Goal: Task Accomplishment & Management: Manage account settings

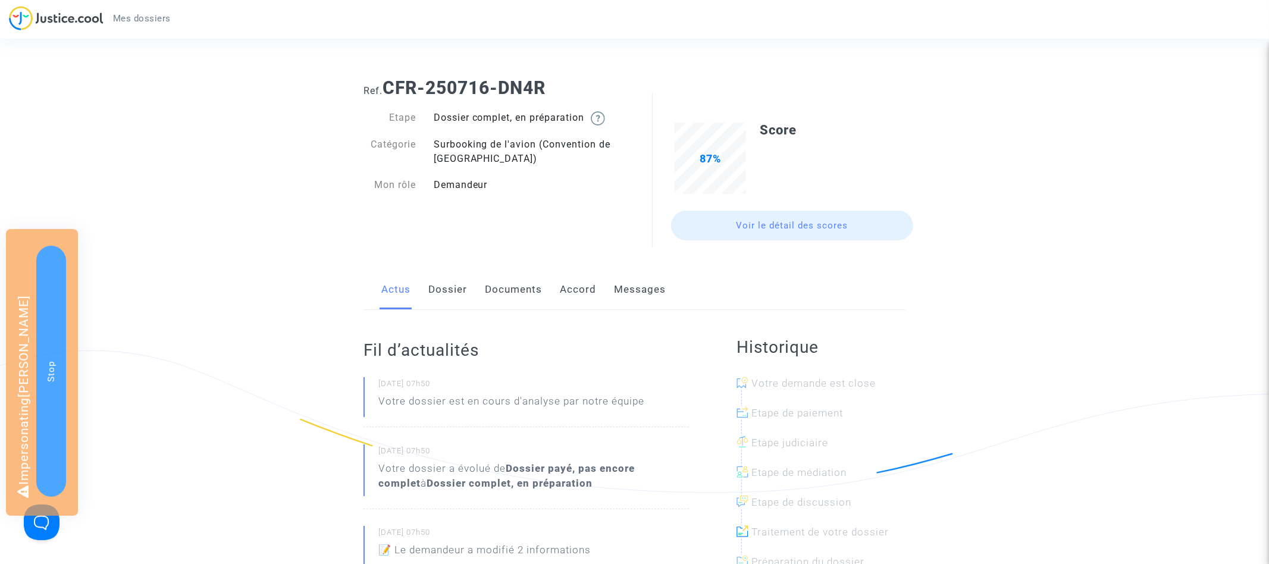
click at [504, 274] on link "Documents" at bounding box center [513, 289] width 57 height 39
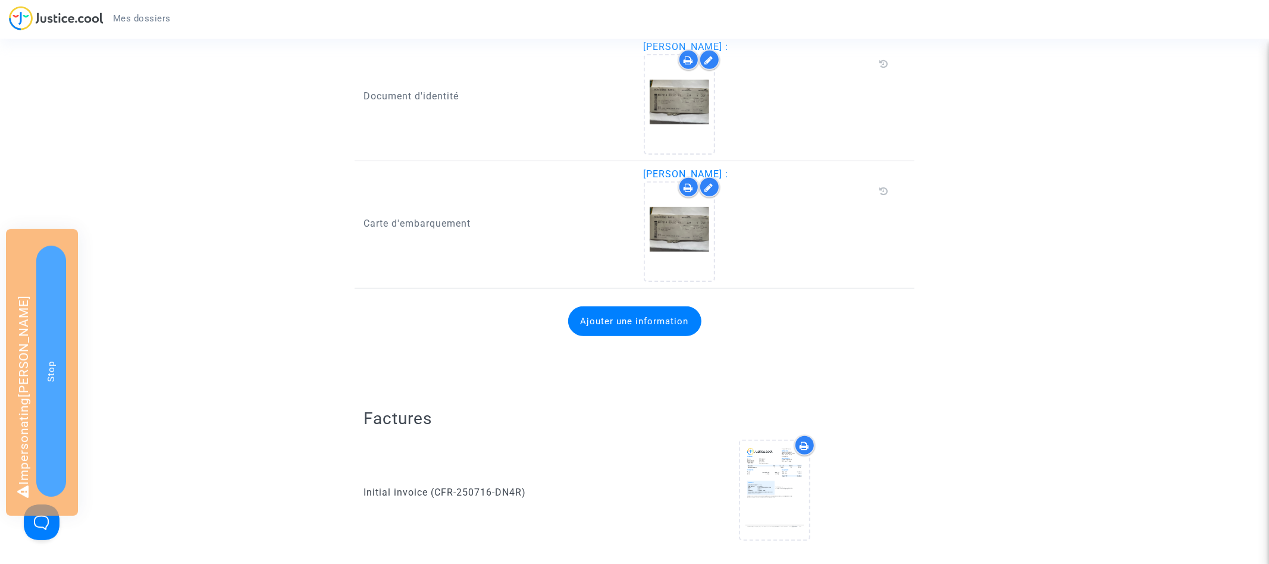
scroll to position [372, 0]
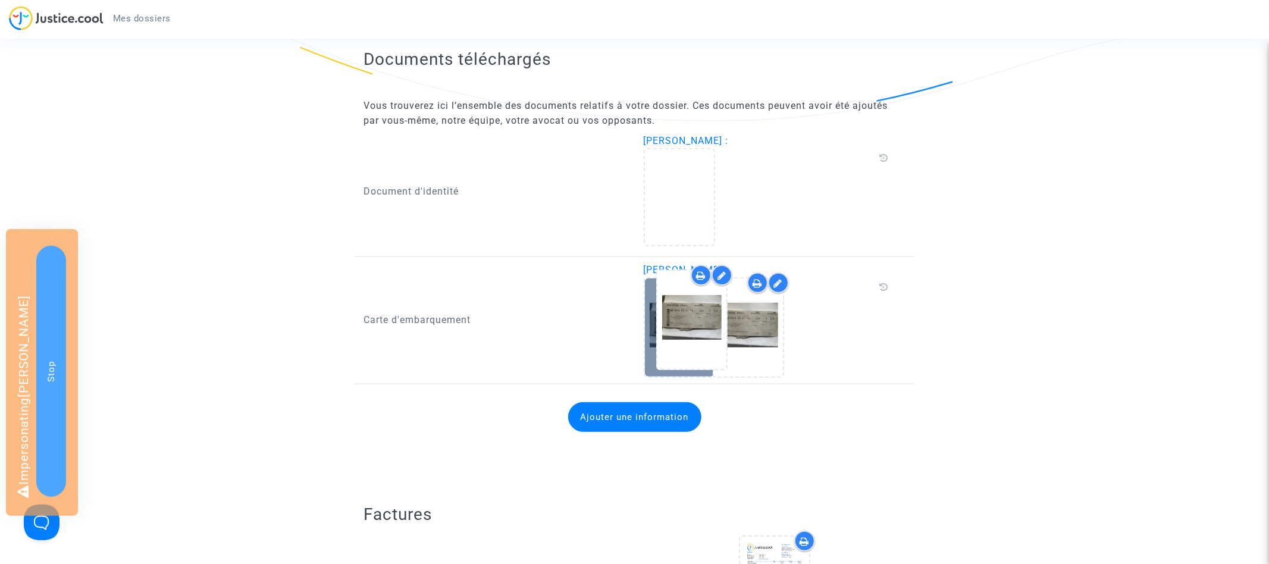
drag, startPoint x: 676, startPoint y: 197, endPoint x: 682, endPoint y: 314, distance: 116.8
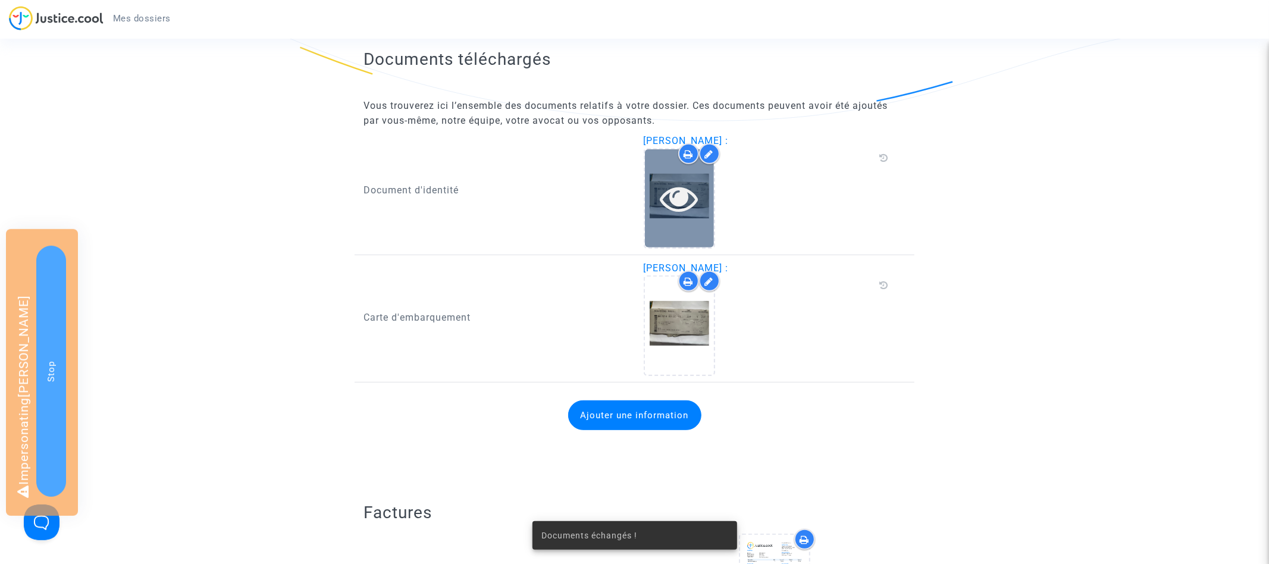
click at [670, 195] on icon at bounding box center [679, 198] width 39 height 38
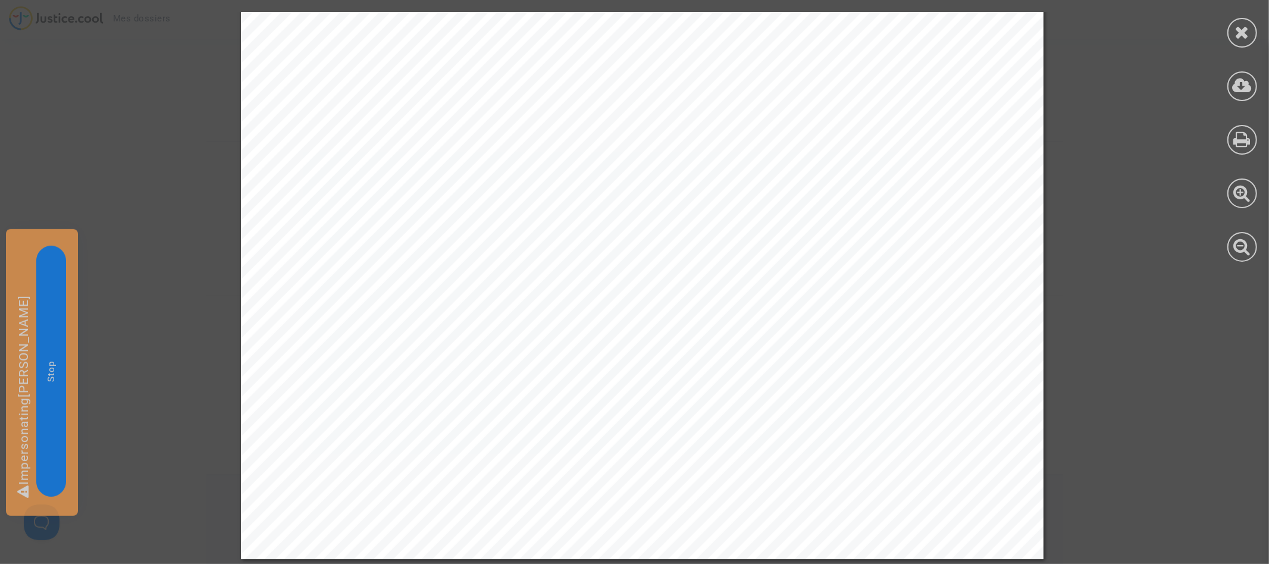
scroll to position [924, 0]
click at [1242, 40] on div at bounding box center [1242, 33] width 30 height 30
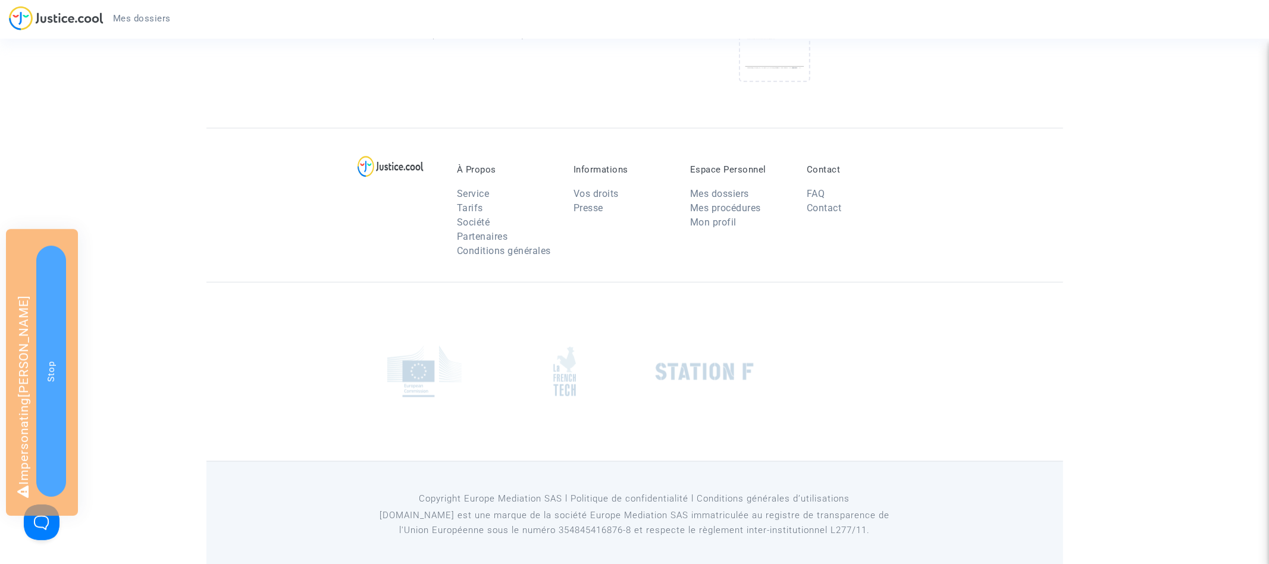
scroll to position [337, 0]
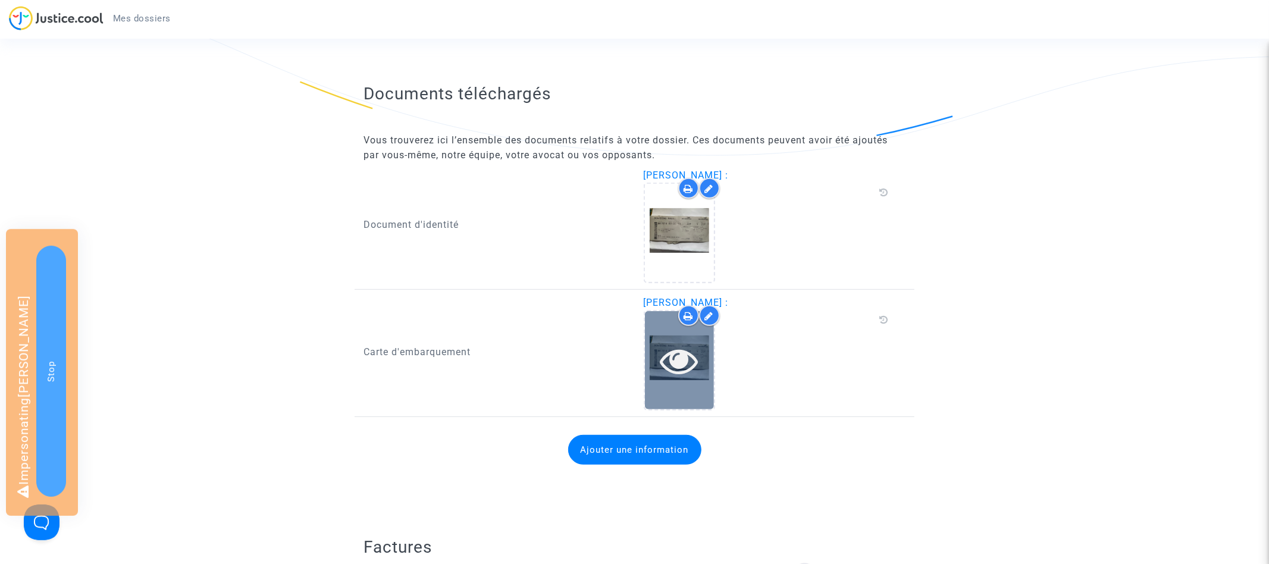
click at [678, 362] on icon at bounding box center [679, 360] width 39 height 38
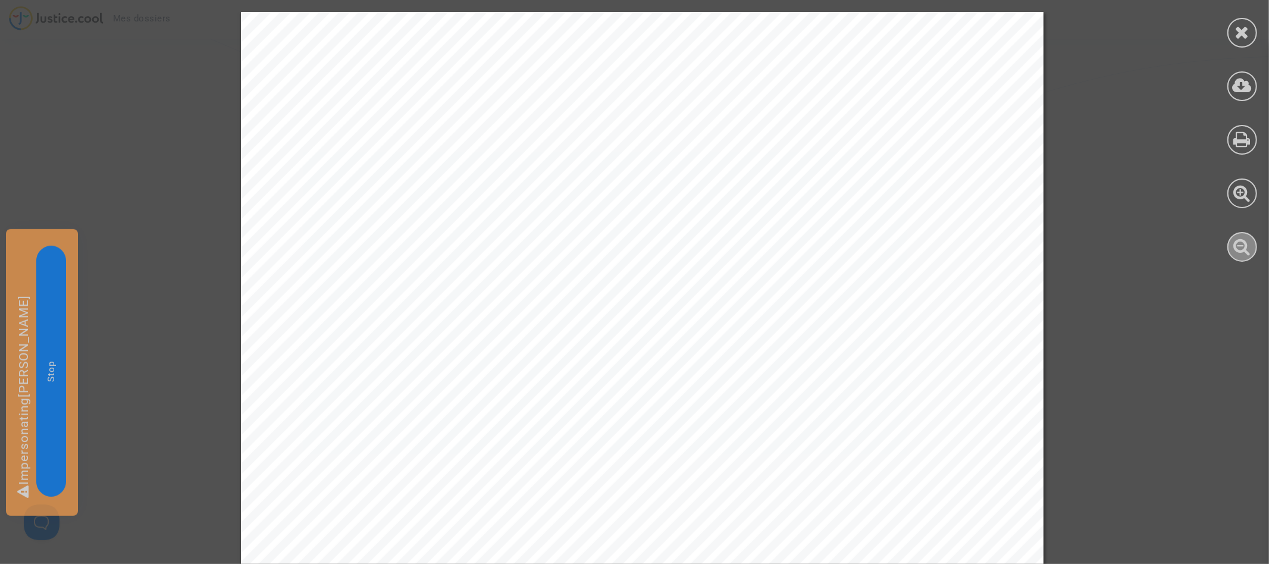
click at [1246, 251] on icon at bounding box center [1242, 246] width 17 height 18
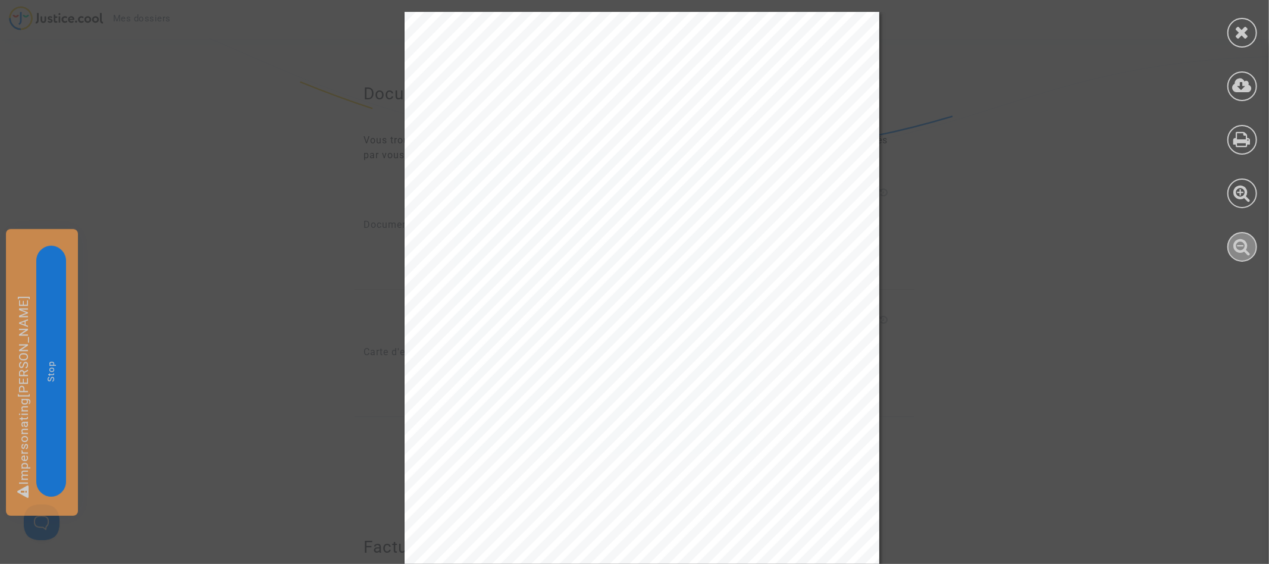
click at [1246, 251] on icon at bounding box center [1242, 246] width 17 height 18
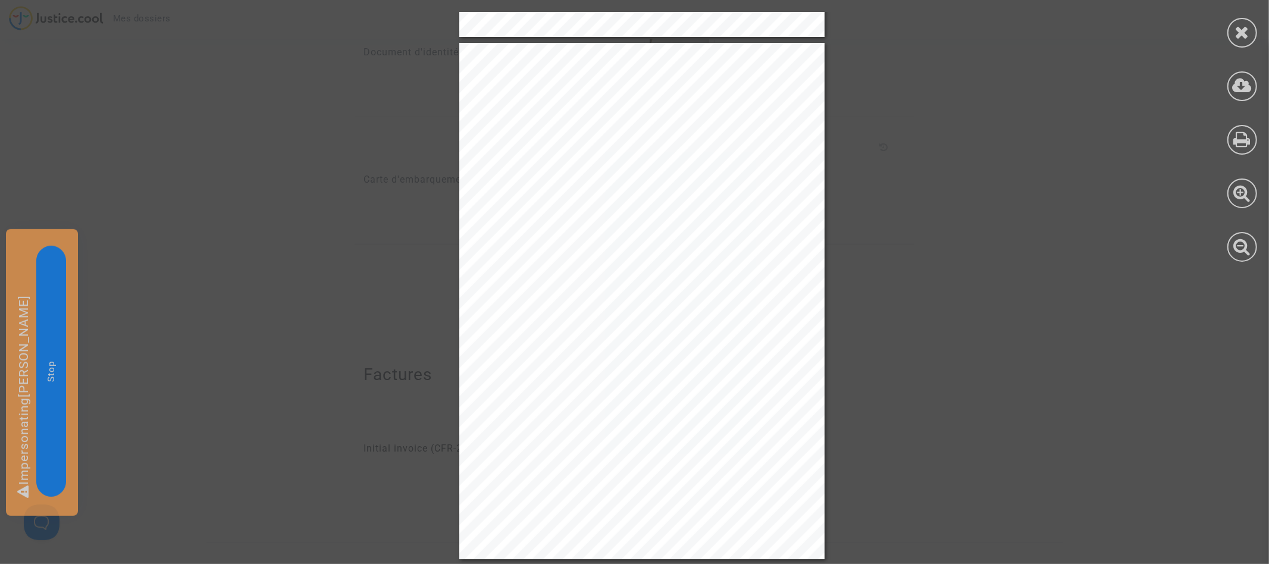
scroll to position [924, 0]
click at [1245, 23] on icon at bounding box center [1242, 32] width 15 height 18
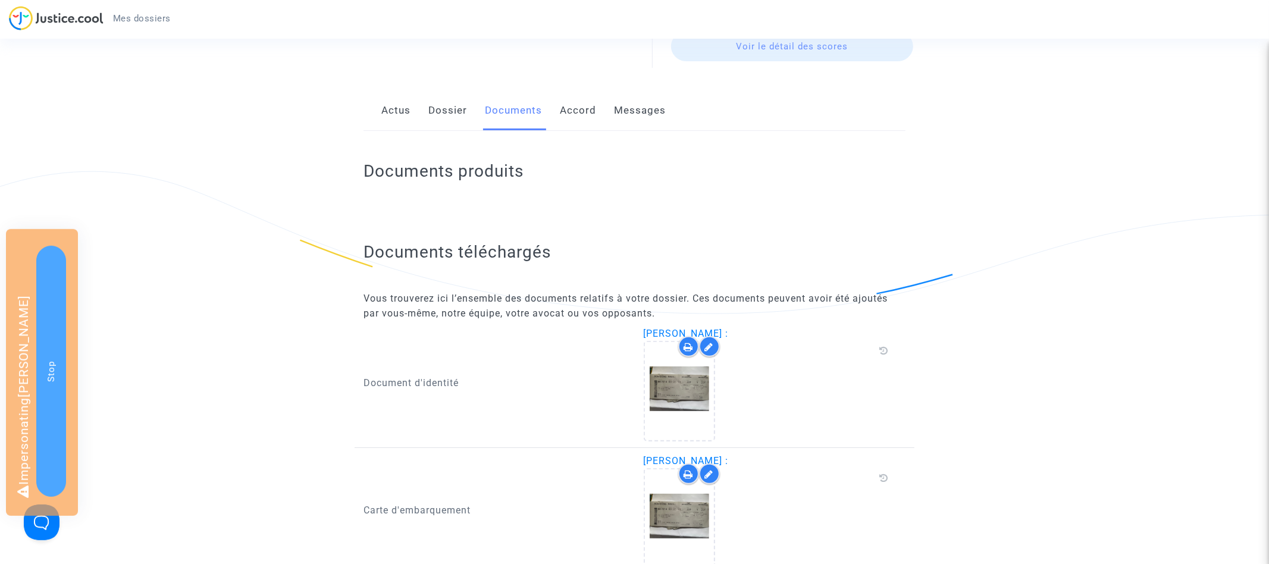
scroll to position [193, 0]
